Goal: Task Accomplishment & Management: Complete application form

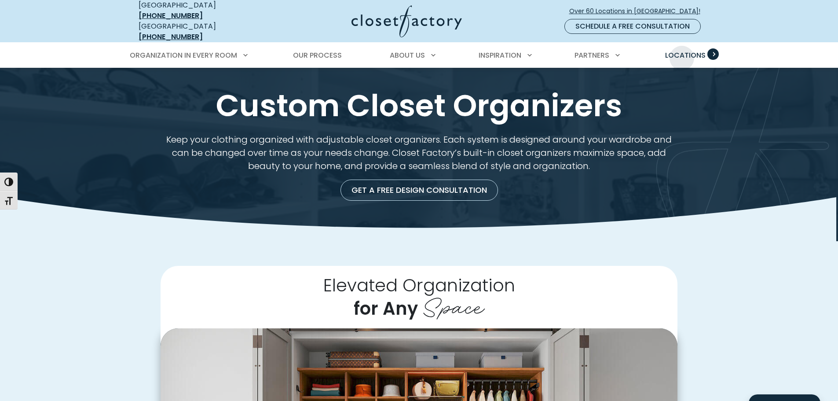
click at [682, 51] on span "Locations" at bounding box center [685, 55] width 40 height 10
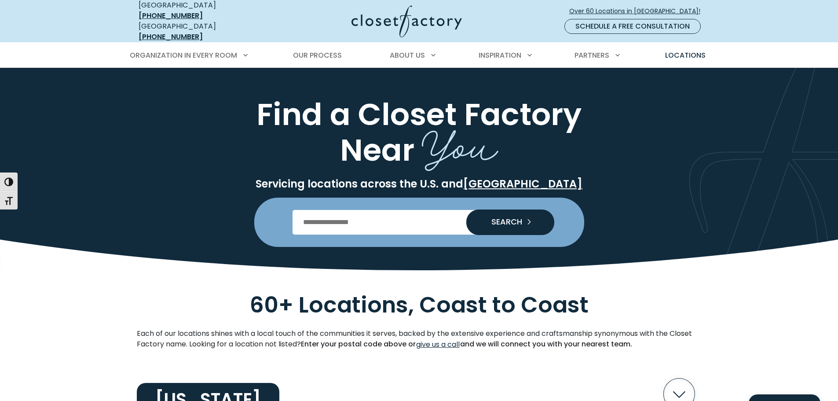
click at [368, 212] on input "Enter Postal Code" at bounding box center [419, 222] width 253 height 25
type input "*****"
click at [514, 218] on span "SEARCH" at bounding box center [504, 222] width 38 height 8
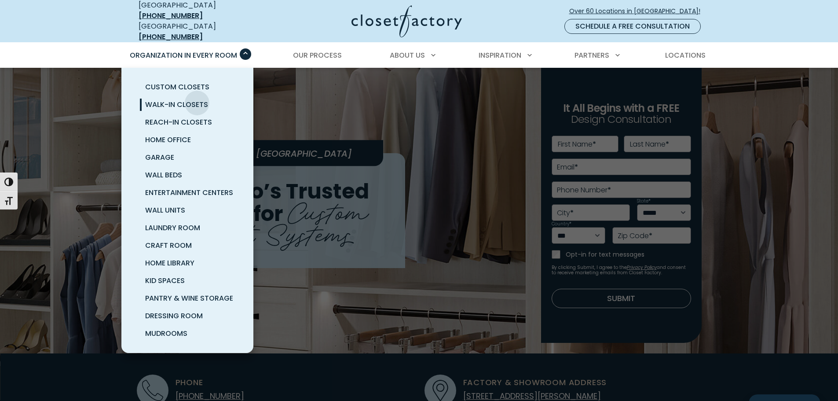
click at [197, 99] on span "Walk-In Closets" at bounding box center [176, 104] width 63 height 10
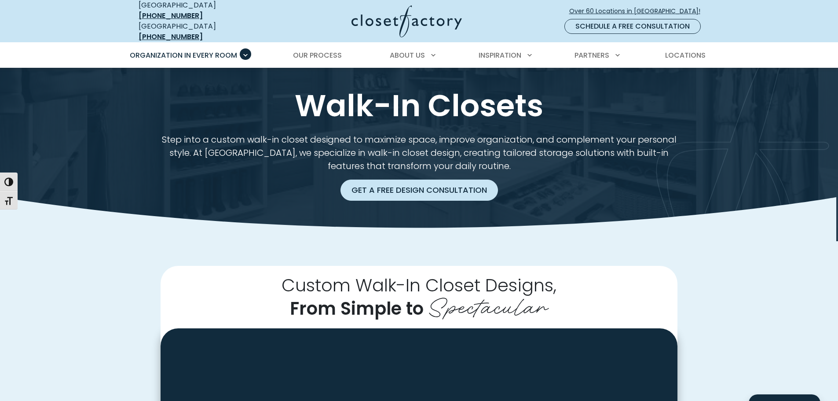
click at [451, 184] on link "Get a Free Design Consultation" at bounding box center [420, 190] width 158 height 21
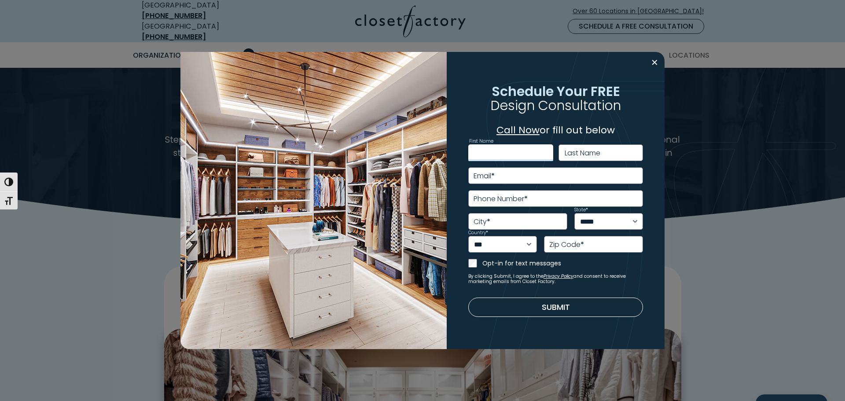
click at [525, 152] on input "First Name" at bounding box center [510, 152] width 85 height 17
type input "****"
type input "********"
type input "**********"
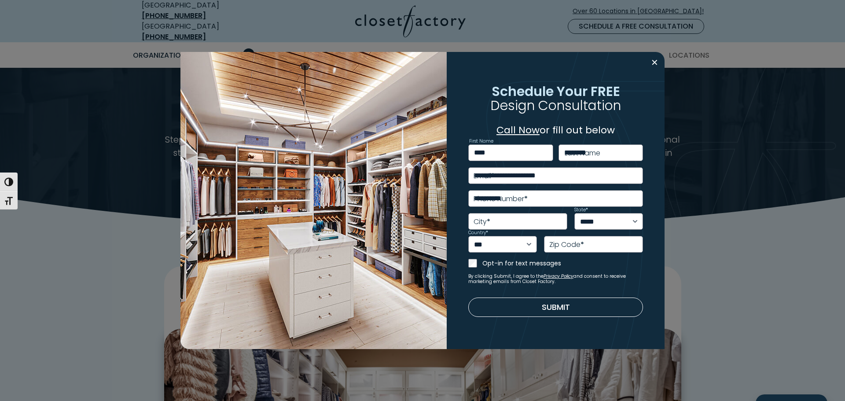
type input "*********"
select select "**"
type input "*****"
click at [532, 195] on input "**********" at bounding box center [555, 198] width 175 height 17
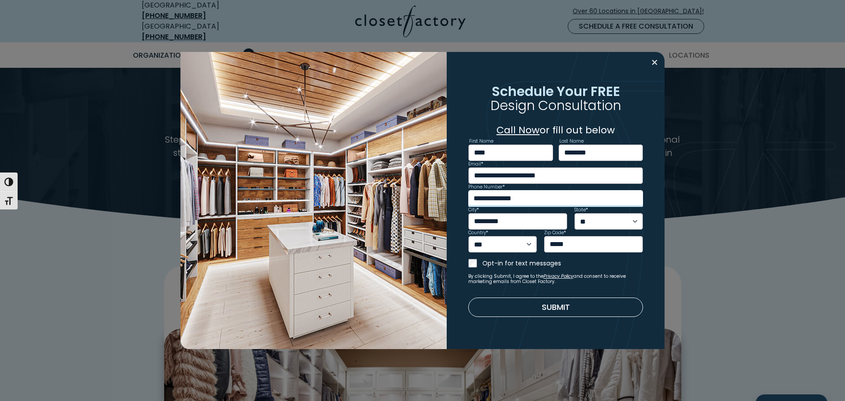
type input "**********"
click at [540, 302] on button "Submit" at bounding box center [555, 307] width 175 height 19
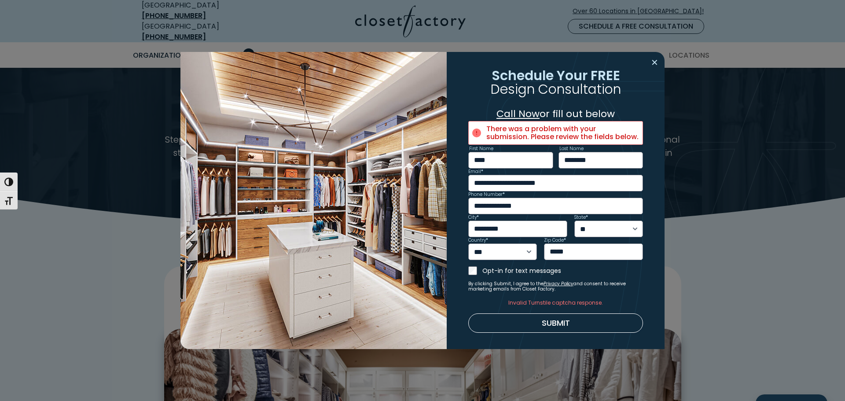
click at [648, 58] on button "Close modal" at bounding box center [654, 62] width 13 height 14
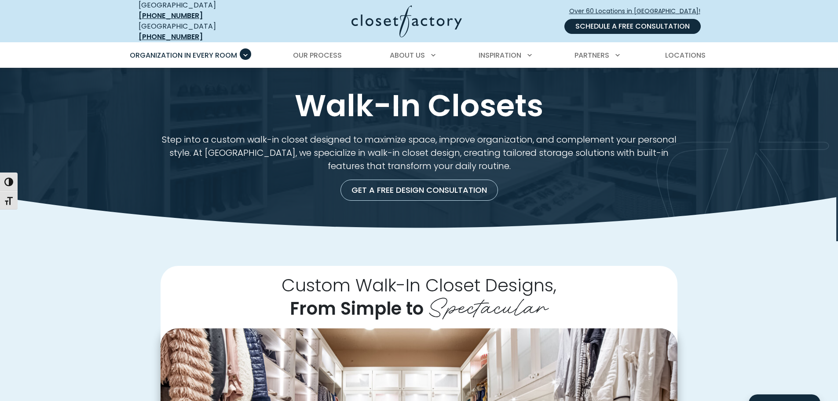
click at [687, 23] on link "Schedule a Free Consultation" at bounding box center [633, 26] width 136 height 15
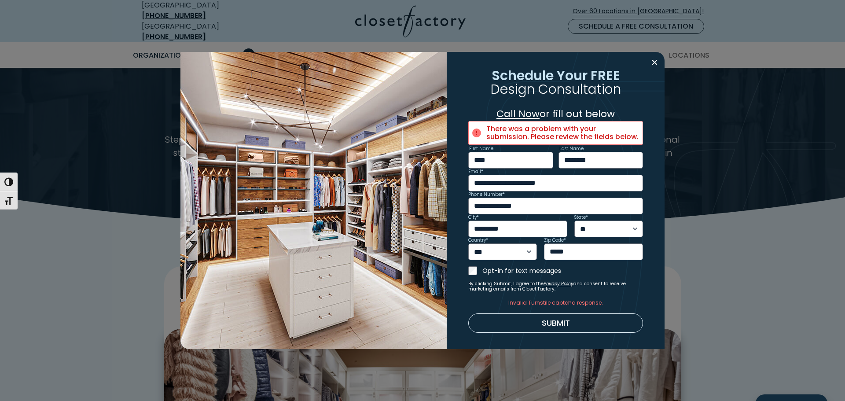
click at [556, 320] on button "Submit" at bounding box center [555, 322] width 175 height 19
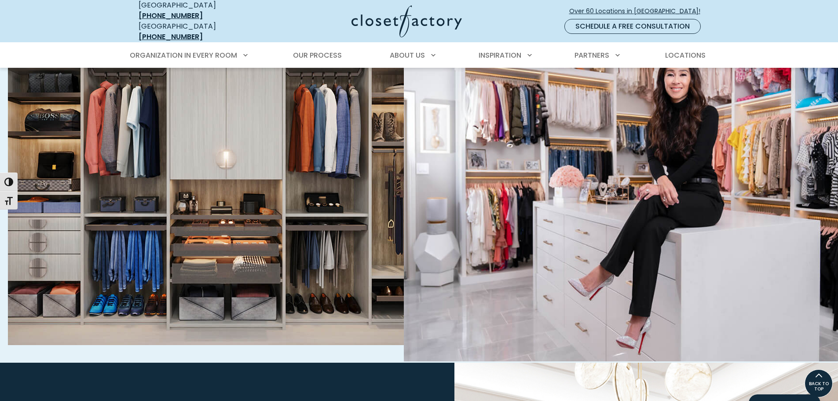
scroll to position [308, 0]
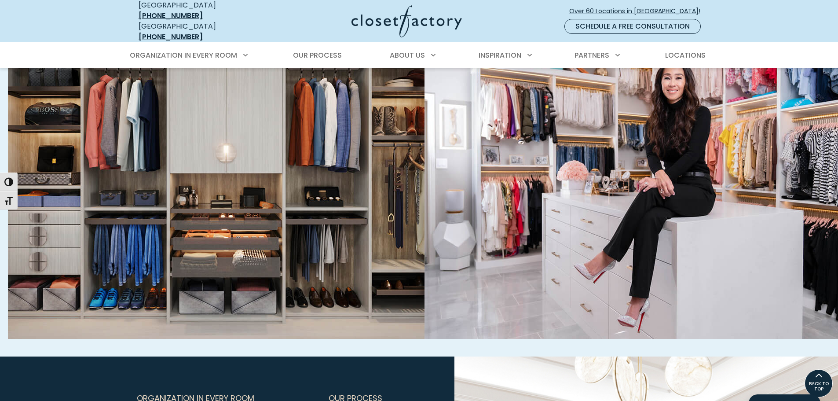
click at [239, 140] on link "Explore The Inspiration Gallery" at bounding box center [211, 168] width 406 height 341
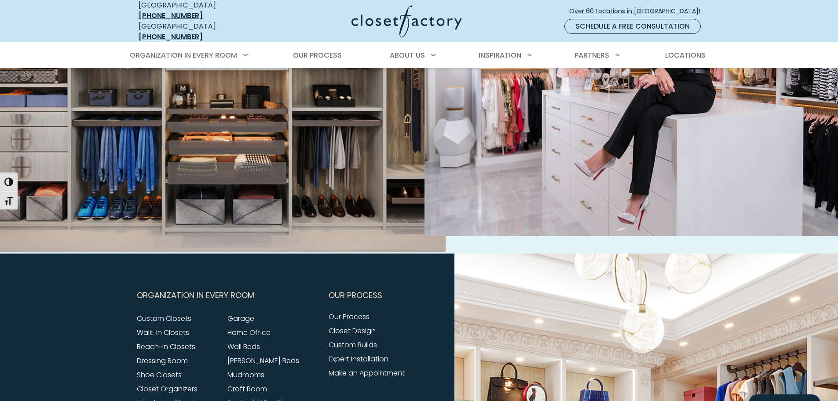
scroll to position [551, 0]
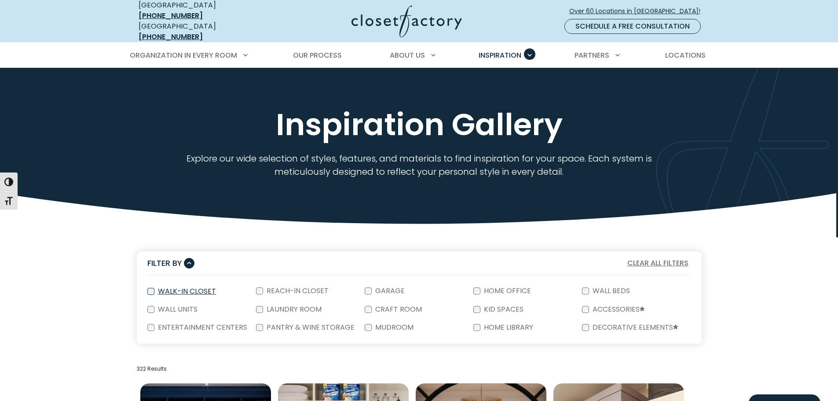
click at [153, 282] on div "Walk-In Closet" at bounding box center [201, 291] width 109 height 18
click at [176, 288] on label "Walk-In Closet" at bounding box center [185, 291] width 63 height 7
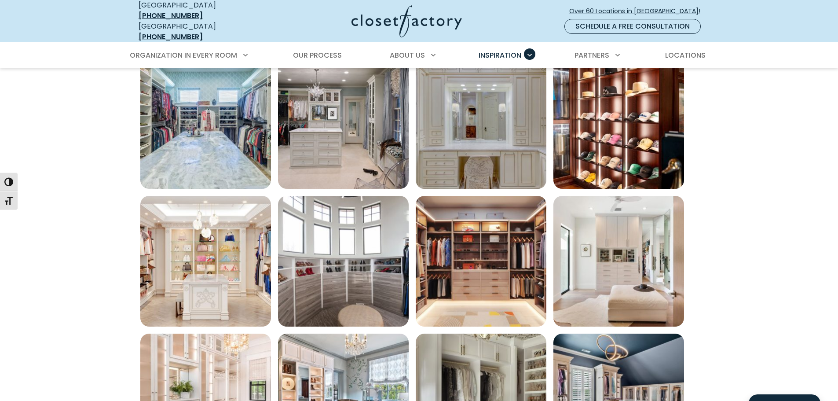
scroll to position [484, 0]
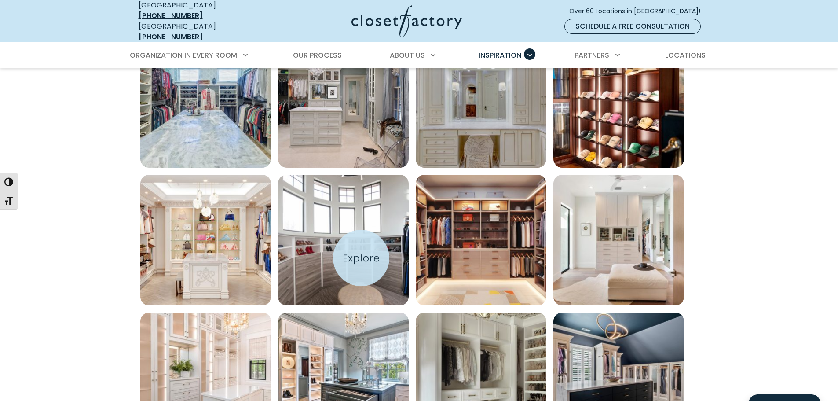
click at [361, 258] on img "Open inspiration gallery to preview enlarged image" at bounding box center [343, 240] width 131 height 131
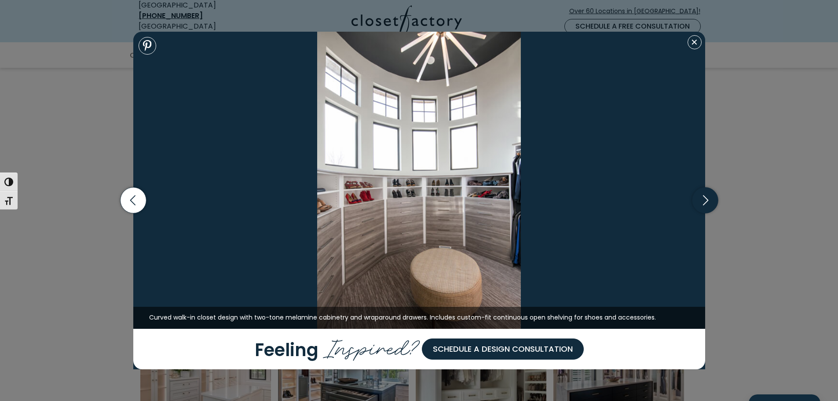
click at [708, 201] on icon "button" at bounding box center [705, 200] width 5 height 10
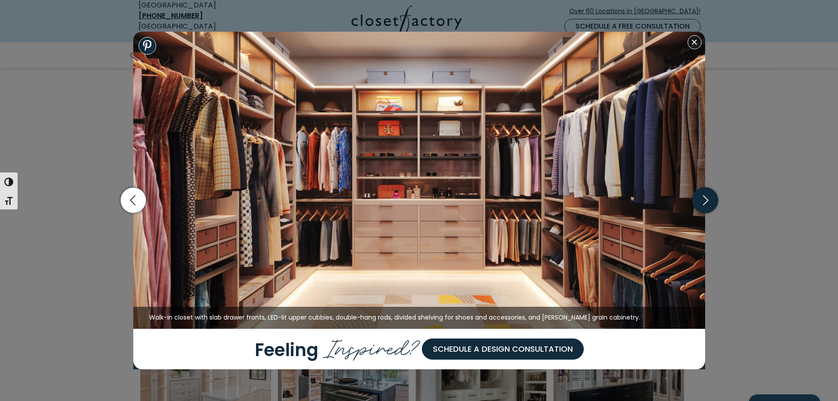
click at [702, 199] on icon "button" at bounding box center [705, 200] width 26 height 26
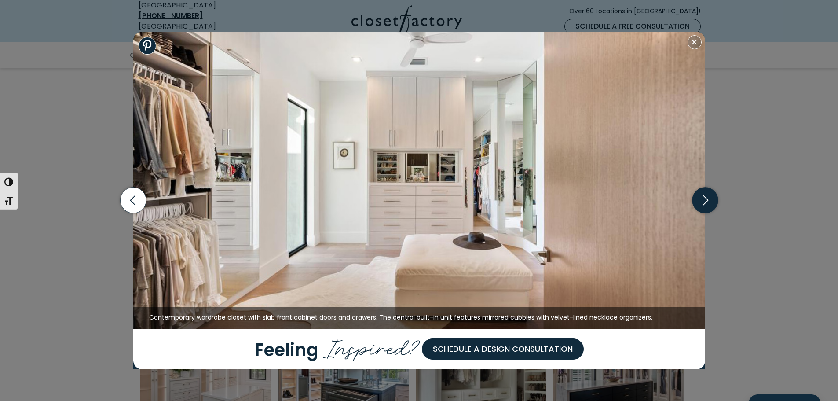
click at [702, 199] on icon "button" at bounding box center [705, 200] width 26 height 26
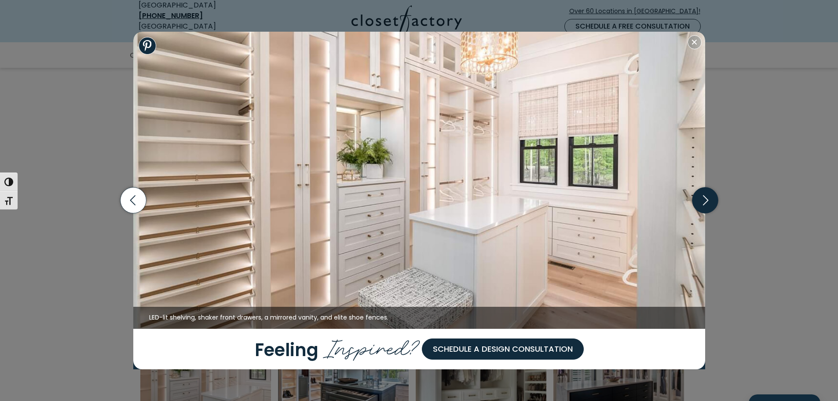
click at [702, 199] on icon "button" at bounding box center [705, 200] width 26 height 26
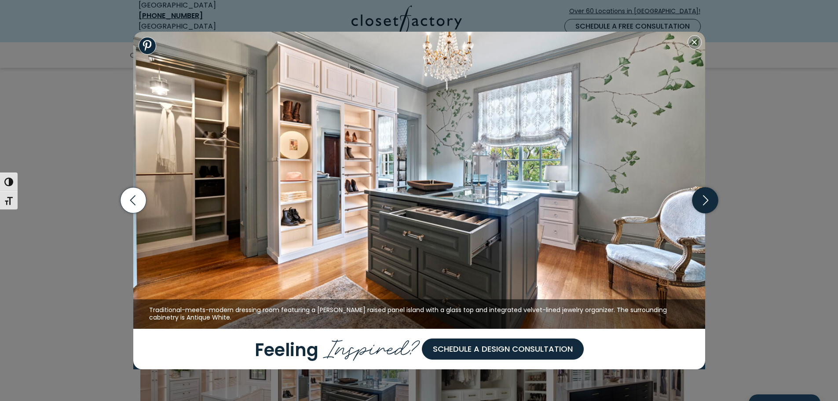
click at [702, 204] on icon "button" at bounding box center [705, 200] width 26 height 26
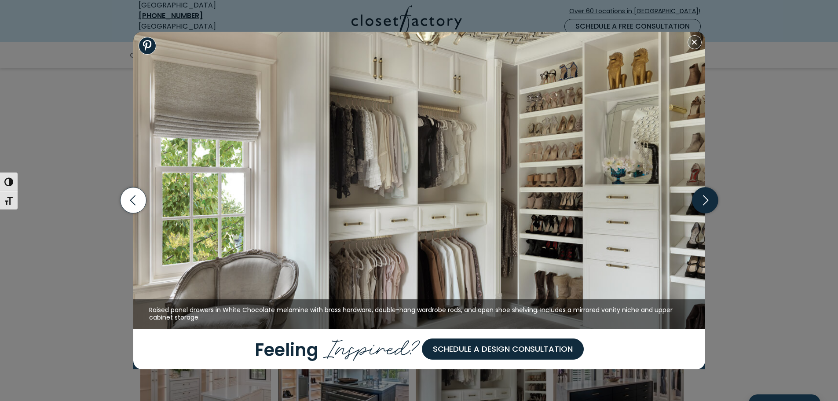
click at [702, 204] on icon "button" at bounding box center [705, 200] width 26 height 26
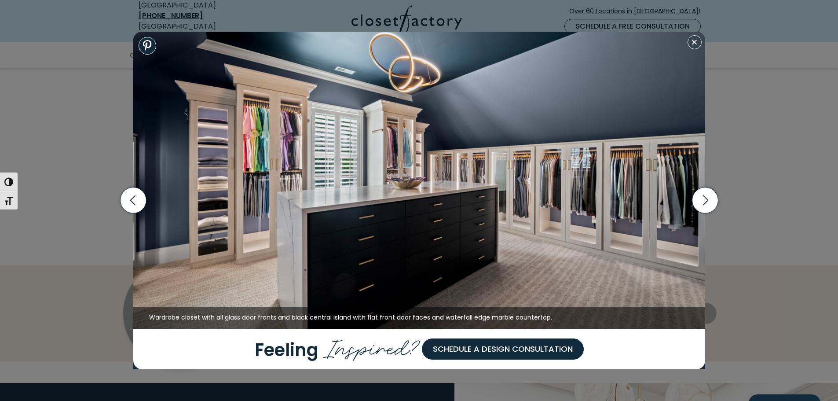
scroll to position [748, 0]
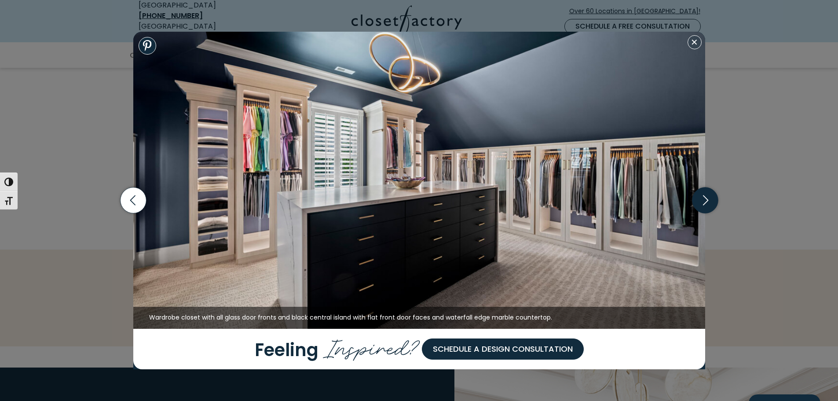
click at [705, 200] on icon "button" at bounding box center [705, 200] width 26 height 26
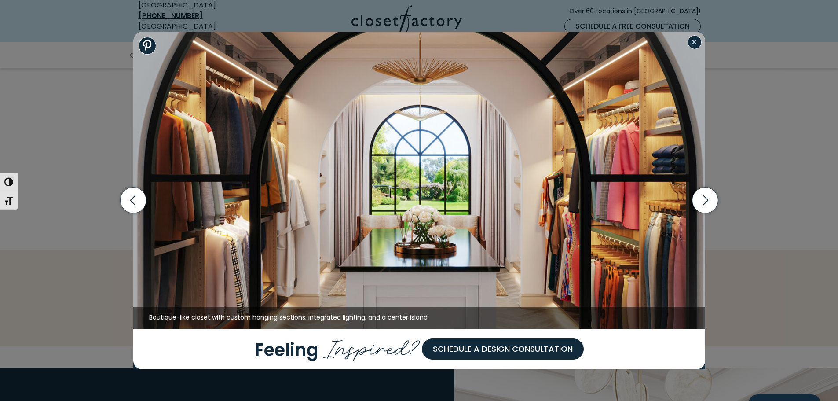
click at [691, 40] on button "Close modal" at bounding box center [695, 42] width 14 height 14
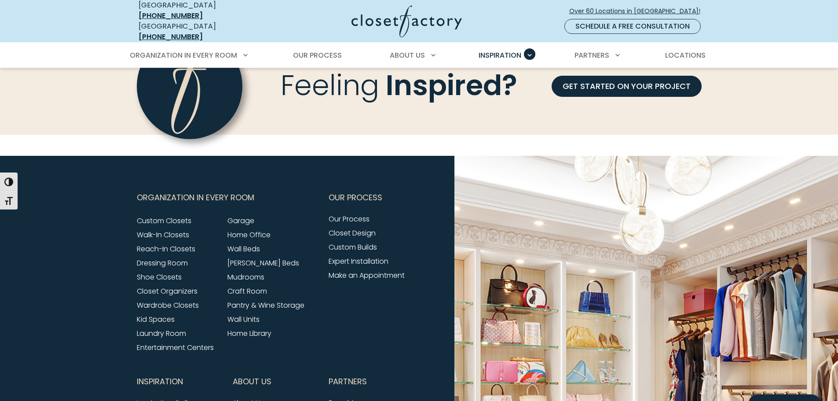
scroll to position [960, 0]
click at [155, 286] on link "Closet Organizers" at bounding box center [167, 291] width 61 height 10
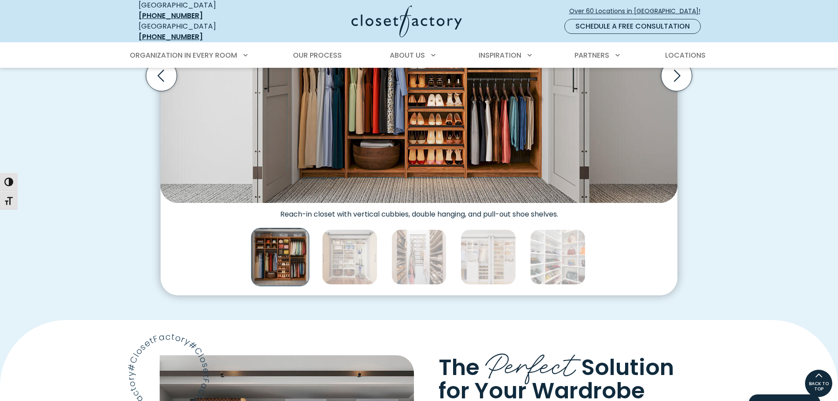
scroll to position [264, 0]
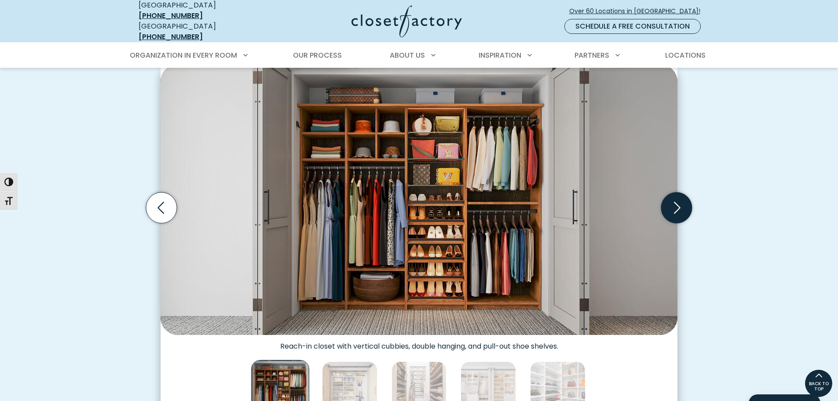
click at [683, 202] on icon "Next slide" at bounding box center [676, 207] width 31 height 31
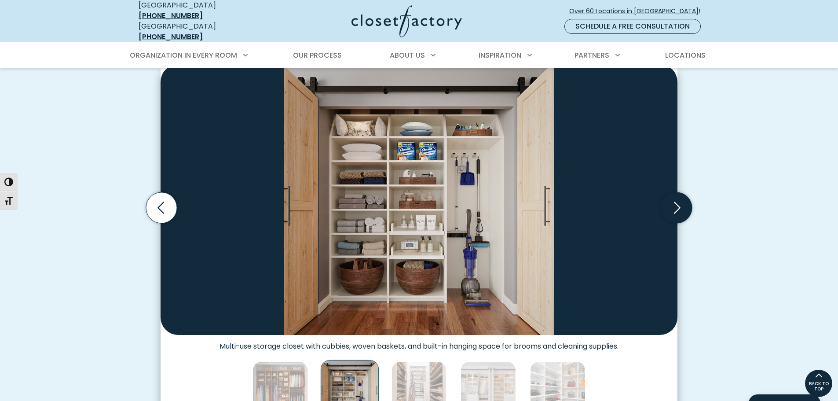
click at [677, 206] on icon "Next slide" at bounding box center [676, 207] width 31 height 31
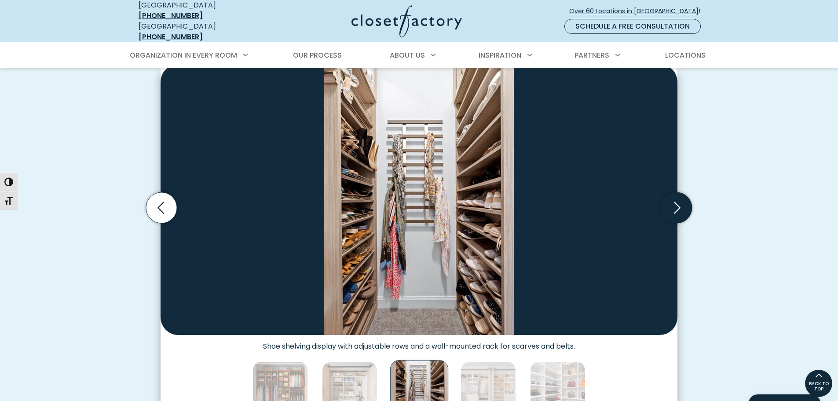
click at [676, 198] on icon "Next slide" at bounding box center [676, 207] width 31 height 31
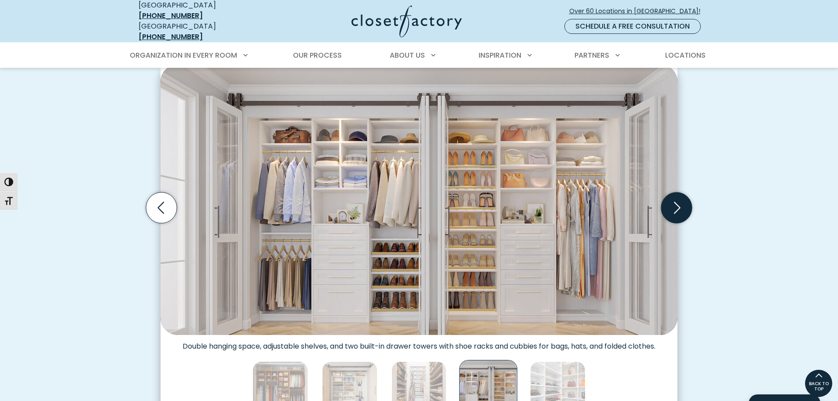
click at [674, 210] on icon "Next slide" at bounding box center [676, 207] width 31 height 31
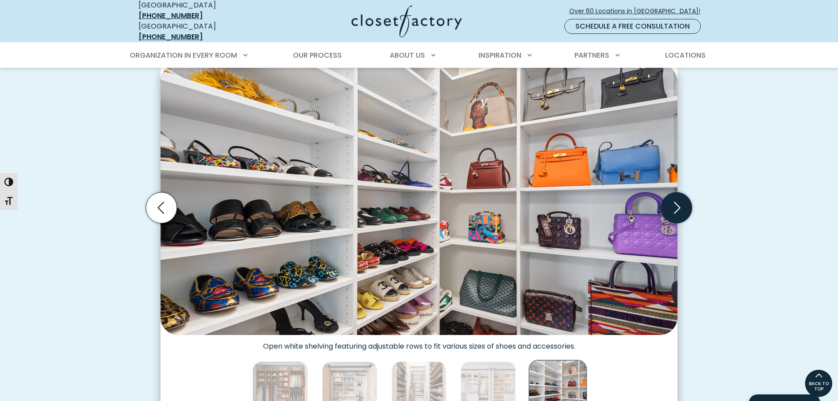
click at [678, 202] on icon "Next slide" at bounding box center [677, 208] width 7 height 12
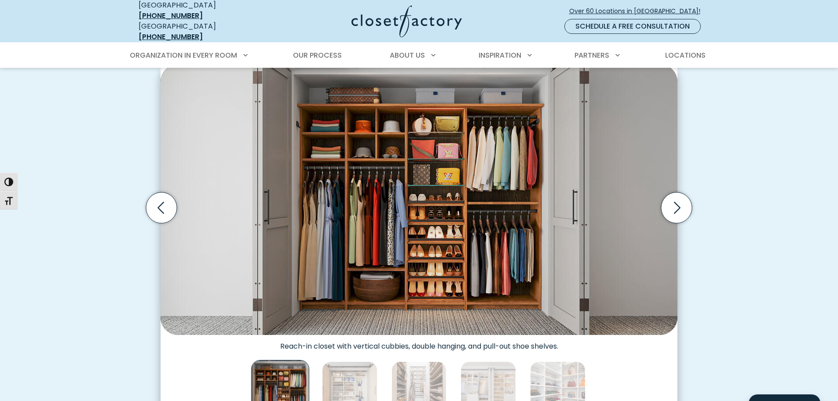
scroll to position [440, 0]
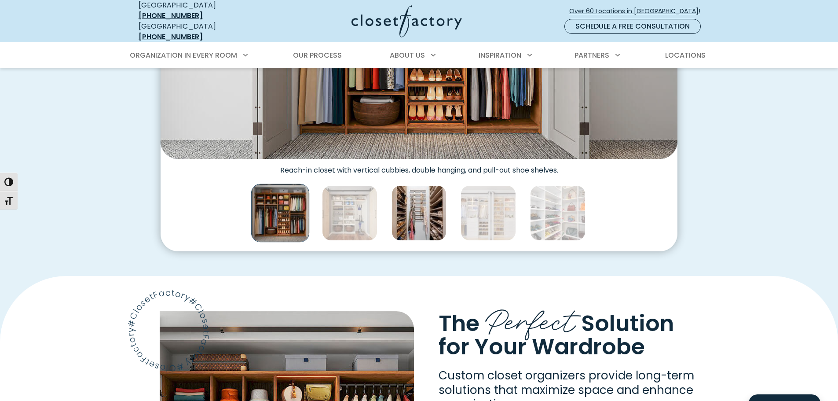
click at [411, 198] on img "Thumbnail Gallery" at bounding box center [419, 212] width 55 height 55
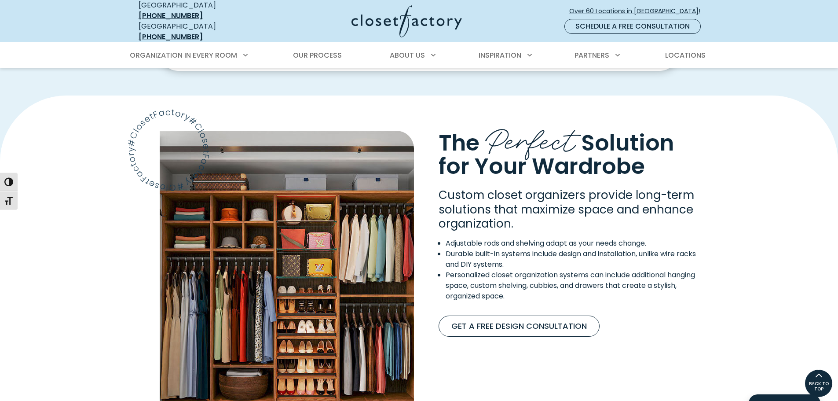
scroll to position [616, 0]
